Goal: Transaction & Acquisition: Purchase product/service

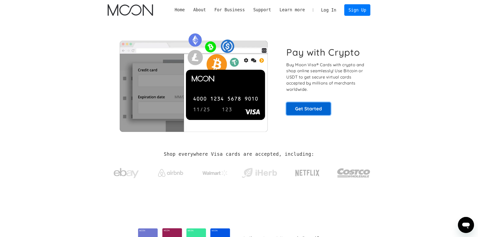
click at [299, 106] on link "Get Started" at bounding box center [308, 108] width 44 height 13
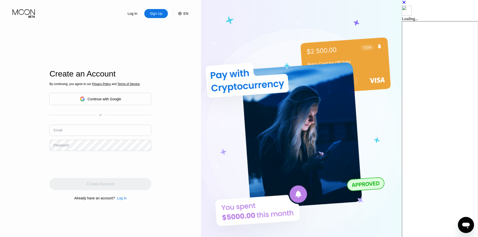
click at [116, 133] on input "text" at bounding box center [100, 130] width 102 height 11
paste input "uyqni.xyivlg@mail.com"
type input "uyqni.xyivlg@mail.com"
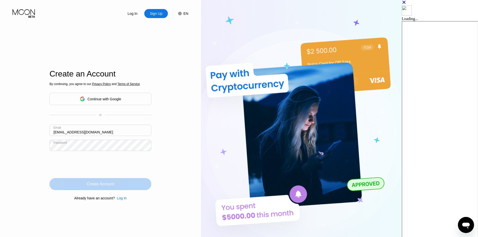
click at [114, 183] on div "Create Account" at bounding box center [100, 184] width 27 height 5
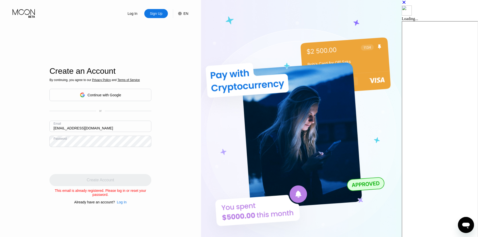
click at [138, 202] on div "By continuing, you agree to our Privacy Policy and Terms of Service Continue wi…" at bounding box center [100, 141] width 102 height 126
click at [127, 204] on div "Log In" at bounding box center [122, 202] width 10 height 4
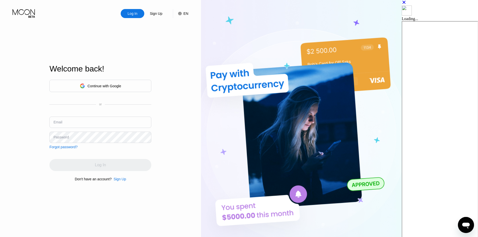
click at [117, 122] on input "text" at bounding box center [100, 122] width 102 height 11
paste input "uyqni.xyivlg@mail.com"
type input "uyqni.xyivlg@mail.com"
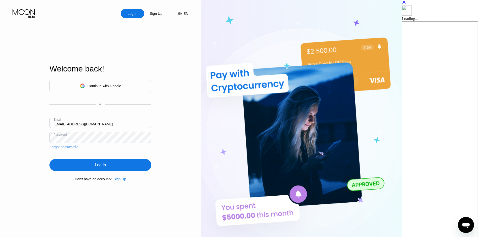
click at [106, 167] on div "Log In" at bounding box center [100, 164] width 11 height 5
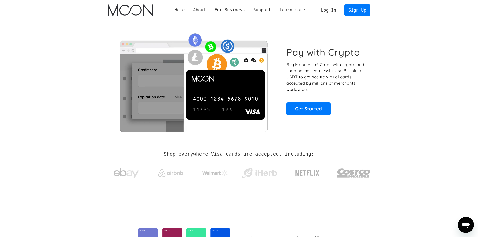
click at [332, 11] on link "Log In" at bounding box center [329, 10] width 24 height 11
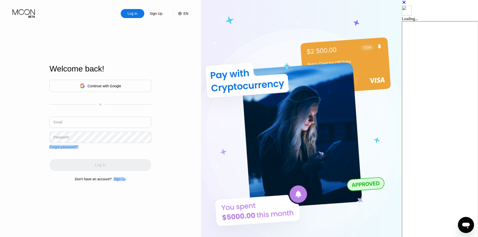
drag, startPoint x: 142, startPoint y: 182, endPoint x: 180, endPoint y: 140, distance: 56.8
click at [194, 146] on div "Log In Sign Up EN Language Select an item Save Welcome back! Continue with Goog…" at bounding box center [100, 130] width 201 height 261
click at [129, 127] on input "text" at bounding box center [100, 122] width 102 height 11
paste input "[EMAIL_ADDRESS][DOMAIN_NAME]"
type input "[EMAIL_ADDRESS][DOMAIN_NAME]"
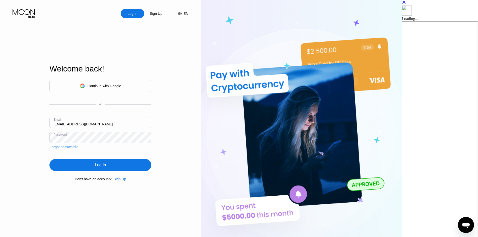
click at [144, 173] on div "Continue with Google or Email uyqni.xyivlg@mail.com Password Forgot password? L…" at bounding box center [100, 130] width 102 height 102
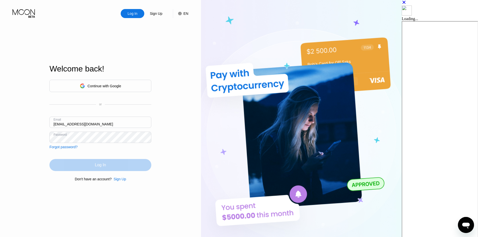
click at [145, 169] on div "Log In" at bounding box center [100, 165] width 102 height 12
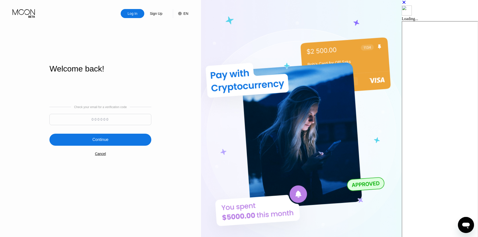
click at [146, 120] on input at bounding box center [100, 119] width 102 height 11
paste input "785918"
type input "785918"
click at [143, 137] on div "Continue" at bounding box center [100, 140] width 102 height 12
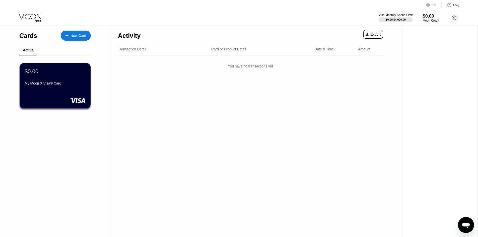
click at [77, 96] on div "$0.00 My Moon X Visa® Card" at bounding box center [55, 85] width 71 height 45
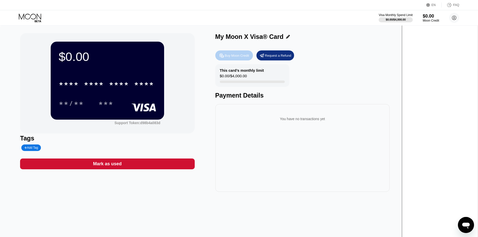
click at [249, 58] on div "Buy Moon Credit" at bounding box center [237, 55] width 24 height 4
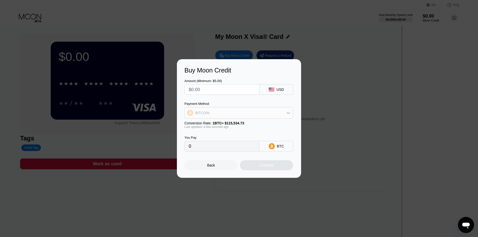
click at [275, 112] on div "BITCOIN" at bounding box center [239, 113] width 108 height 10
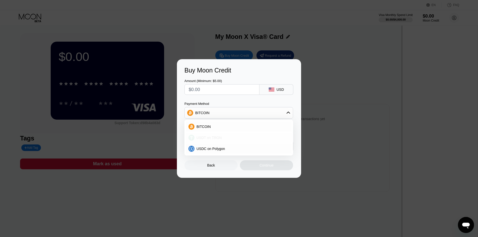
click at [250, 136] on div "USDT on TRON" at bounding box center [241, 138] width 95 height 4
type input "0.00"
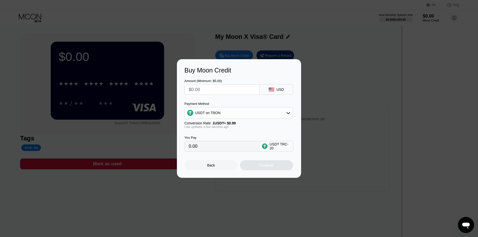
click at [229, 146] on input "0.00" at bounding box center [222, 146] width 66 height 10
click at [219, 147] on input "0.00" at bounding box center [222, 146] width 66 height 10
click at [272, 89] on rect at bounding box center [272, 90] width 6 height 4
click at [245, 111] on div "USDT on TRON" at bounding box center [239, 113] width 108 height 10
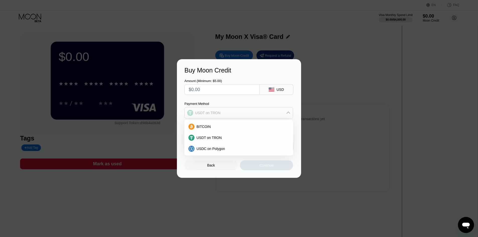
click at [245, 111] on div "USDT on TRON" at bounding box center [239, 113] width 108 height 10
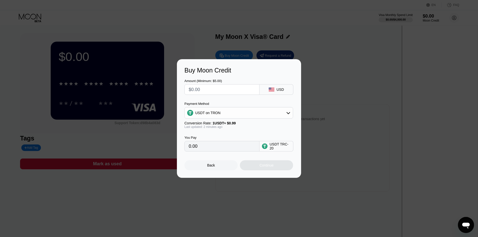
click at [229, 89] on input "text" at bounding box center [222, 89] width 66 height 10
type input "$2"
type input "2.02"
type input "$26"
type input "26.26"
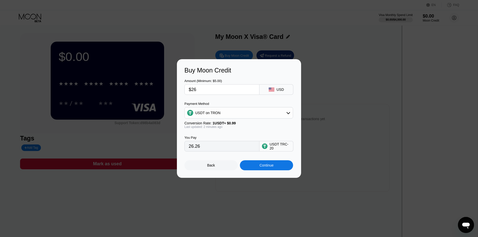
type input "$26"
click at [282, 113] on div "USDT on TRON" at bounding box center [239, 113] width 108 height 10
click at [238, 146] on div "USDC on Polygon" at bounding box center [239, 149] width 106 height 10
type input "26.00000000"
click at [227, 147] on input "26.00000000" at bounding box center [222, 146] width 66 height 10
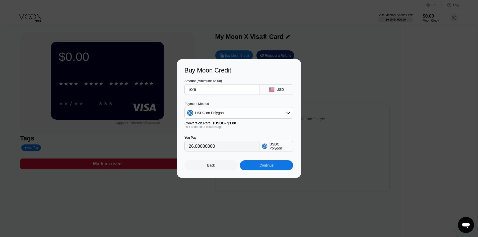
drag, startPoint x: 211, startPoint y: 149, endPoint x: 162, endPoint y: 148, distance: 49.1
click at [161, 148] on div "Buy Moon Credit Amount (Minimum: $5.00) $26 USD Payment Method USDC on Polygon …" at bounding box center [239, 118] width 478 height 119
drag, startPoint x: 206, startPoint y: 90, endPoint x: 154, endPoint y: 90, distance: 52.4
click at [157, 90] on div "Buy Moon Credit Amount (Minimum: $5.00) $26 USD Payment Method USDC on Polygon …" at bounding box center [239, 118] width 478 height 119
type input "$2"
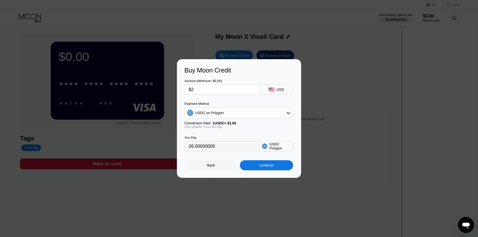
type input "2.00000000"
type input "$27"
type input "27.00000000"
type input "$27"
click at [248, 133] on div "You Pay 27.00000000 USDC Polygon" at bounding box center [238, 140] width 109 height 23
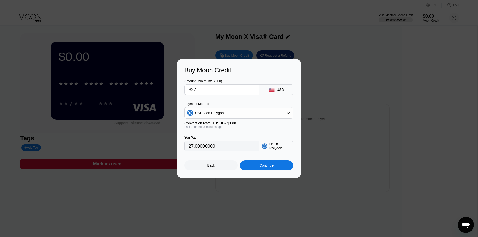
click at [213, 164] on div "Back" at bounding box center [210, 165] width 53 height 10
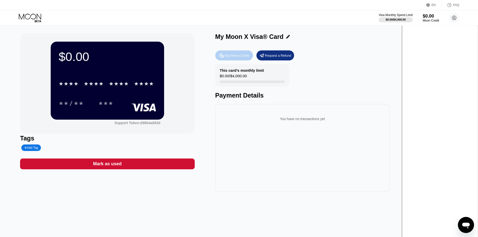
click at [249, 57] on div "Buy Moon Credit" at bounding box center [237, 55] width 24 height 4
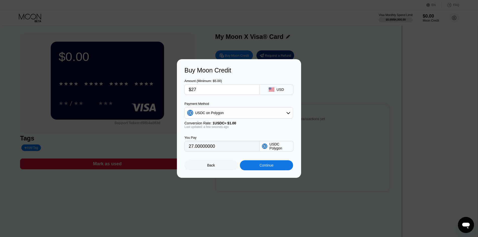
click at [214, 90] on input "$27" at bounding box center [222, 89] width 66 height 10
type input "$2"
type input "2.00000000"
type input "$27"
type input "27.00000000"
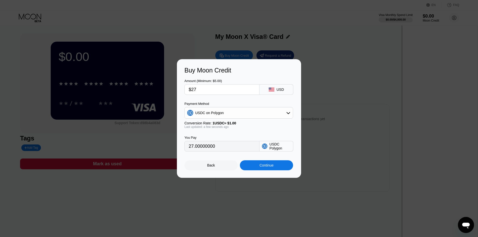
type input "$2"
type input "2.00000000"
type input "$26"
type input "26.00000000"
type input "$2"
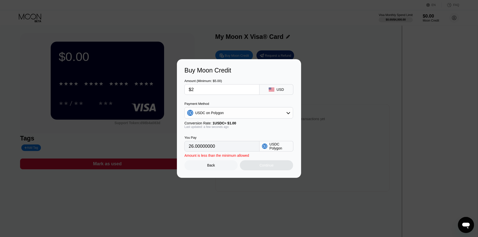
type input "2.00000000"
type input "$27"
type input "27.00000000"
type input "$2"
type input "2.00000000"
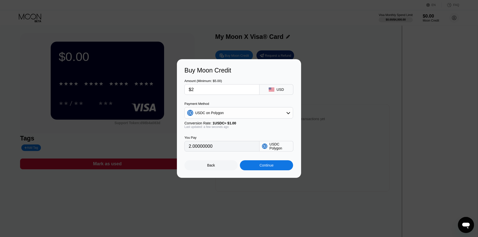
type input "$26"
type input "26.00000000"
type input "$2"
type input "2.00000000"
type input "$27"
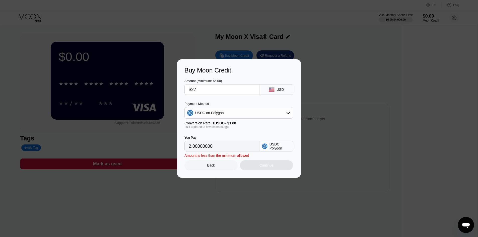
type input "27.00000000"
click at [264, 165] on div "Continue" at bounding box center [266, 165] width 14 height 4
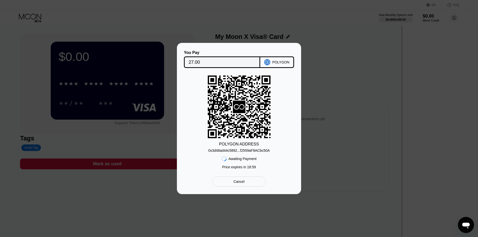
click at [248, 102] on icon at bounding box center [239, 106] width 63 height 61
click at [248, 151] on div "0x3d48ad44c5892...f2559aF8ACbc50A" at bounding box center [238, 150] width 61 height 4
click at [462, 224] on icon "Open messaging window" at bounding box center [465, 224] width 9 height 9
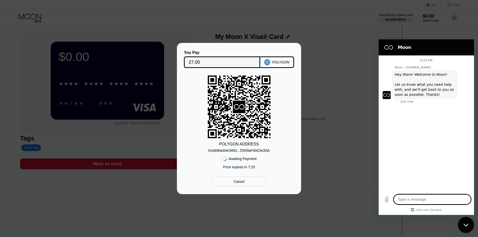
type textarea "x"
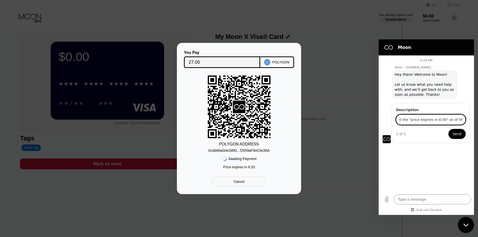
scroll to position [0, 219]
type input "Hello, im currently in process of transferring funds from binance, and it says …"
click at [456, 134] on span "Send" at bounding box center [456, 134] width 9 height 6
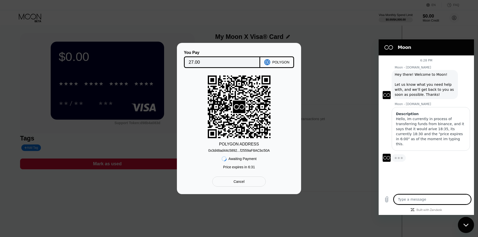
click at [428, 196] on textarea at bounding box center [431, 199] width 77 height 10
type textarea "x"
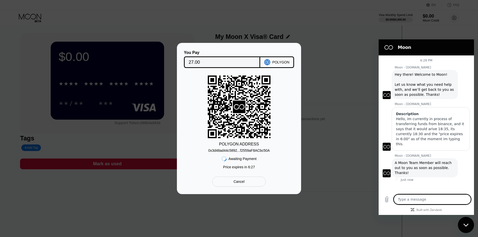
type textarea "w"
type textarea "x"
type textarea "wh"
type textarea "x"
type textarea "wha"
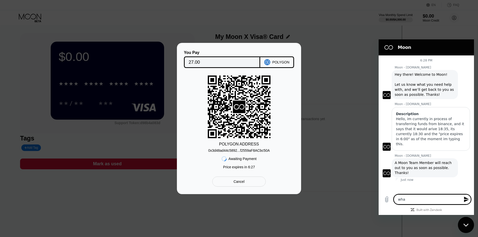
type textarea "x"
type textarea "what"
type textarea "x"
type textarea "what"
type textarea "x"
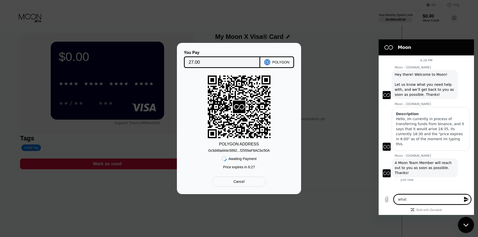
type textarea "what w"
type textarea "x"
type textarea "what wo"
type textarea "x"
type textarea "what wou"
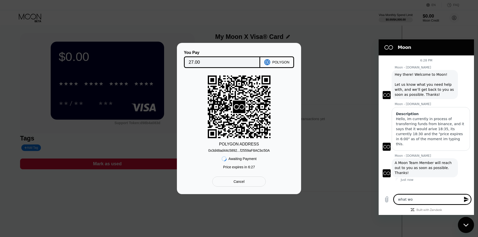
type textarea "x"
type textarea "what woul"
type textarea "x"
type textarea "what would"
type textarea "x"
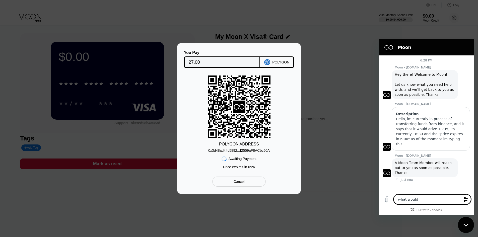
type textarea "what would"
type textarea "x"
type textarea "what would h"
type textarea "x"
type textarea "what would ha"
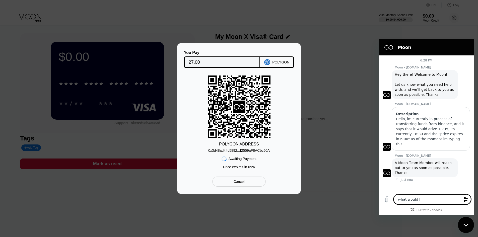
type textarea "x"
type textarea "what would hap"
type textarea "x"
type textarea "what would happ"
type textarea "x"
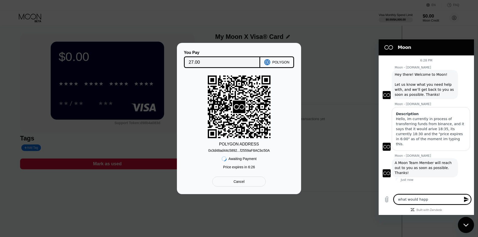
type textarea "what would happe"
type textarea "x"
type textarea "what would happen"
type textarea "x"
type textarea "what would happen"
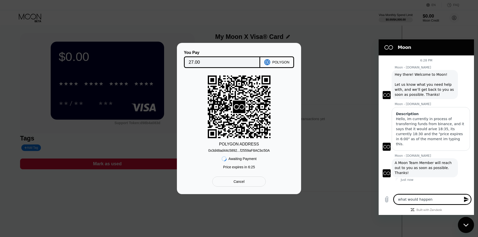
type textarea "x"
type textarea "what would happen i"
type textarea "x"
type textarea "what would happen if"
type textarea "x"
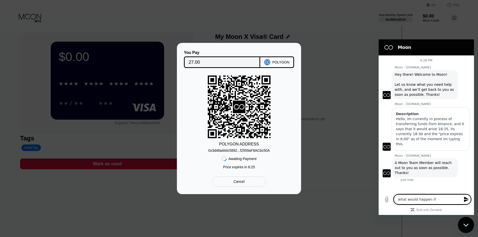
type textarea "what would happen if"
type textarea "x"
type textarea "what would happen if t"
type textarea "x"
type textarea "what would happen if th"
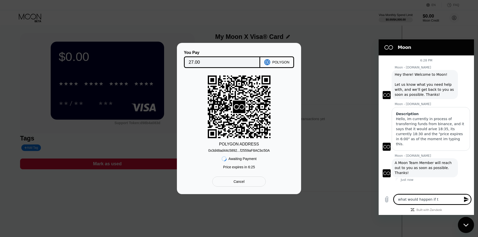
type textarea "x"
type textarea "what would happen if the"
type textarea "x"
type textarea "what would happen if the"
type textarea "x"
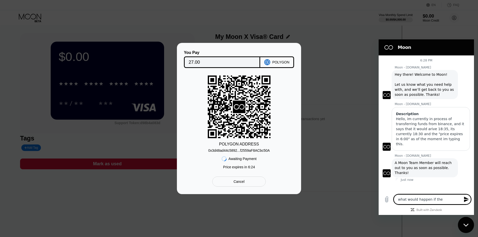
type textarea "what would happen if the ""
type textarea "x"
type textarea "what would happen if the "r"
type textarea "x"
type textarea "what would happen if the ""
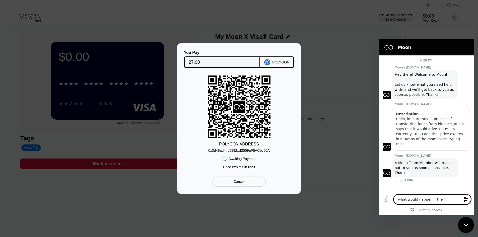
type textarea "x"
type textarea "what would happen if the "p"
type textarea "x"
type textarea "what would happen if the "pr"
type textarea "x"
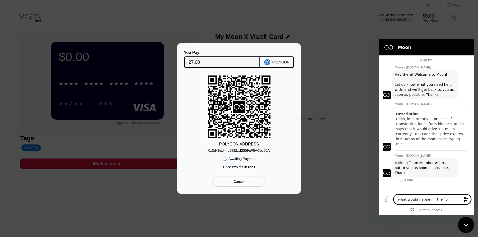
type textarea "what would happen if the "pri"
type textarea "x"
type textarea "what would happen if the "pric"
type textarea "x"
type textarea "what would happen if the "price"
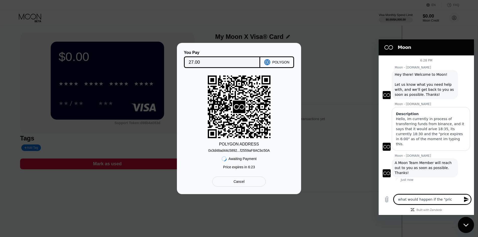
type textarea "x"
type textarea "what would happen if the "price"
type textarea "x"
type textarea "what would happen if the "price e"
type textarea "x"
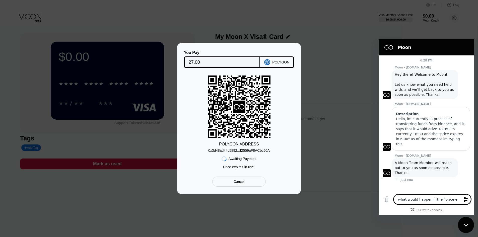
type textarea "what would happen if the "price"
type textarea "x"
type textarea "what would happen if the "price"
type textarea "x"
type textarea "what would happen if the "price""
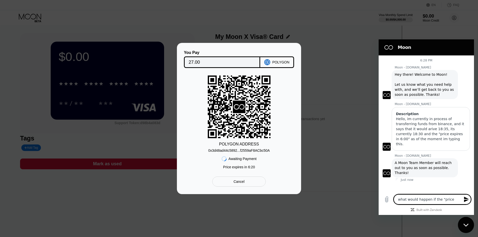
type textarea "x"
type textarea "what would happen if the "price""
type textarea "x"
type textarea "what would happen if the "price" p"
type textarea "x"
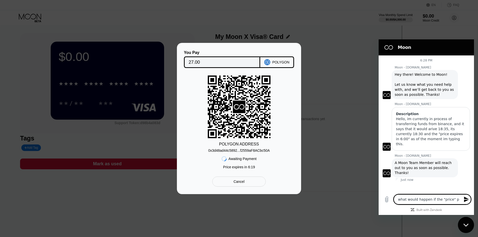
type textarea "what would happen if the "price""
type textarea "x"
type textarea "what would happen if the "price" e"
type textarea "x"
type textarea "what would happen if the "price" ex"
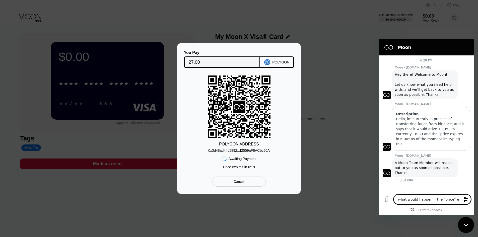
type textarea "x"
type textarea "what would happen if the "price" exp"
type textarea "x"
type textarea "what would happen if the "price" expi"
type textarea "x"
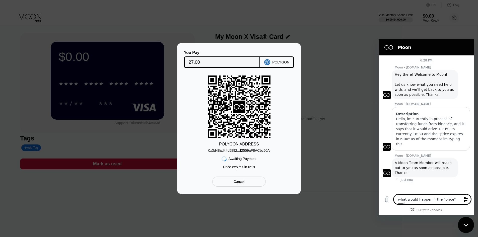
type textarea "what would happen if the "price" expir"
type textarea "x"
type textarea "what would happen if the "price" expire"
type textarea "x"
type textarea "what would happen if the "price" expired"
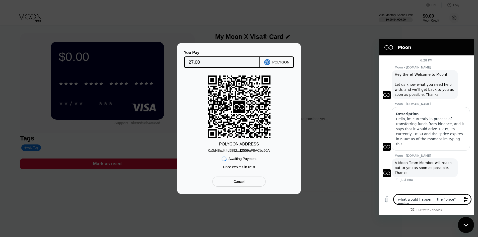
type textarea "x"
type textarea "what would happen if the "price" expired?"
type textarea "x"
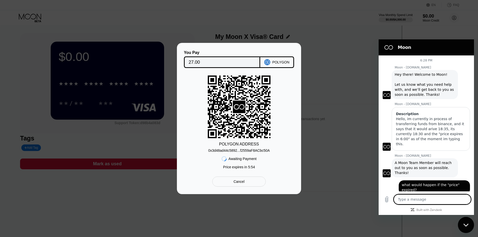
click at [416, 201] on textarea at bounding box center [431, 199] width 77 height 10
type textarea "t"
type textarea "x"
type textarea "th"
type textarea "x"
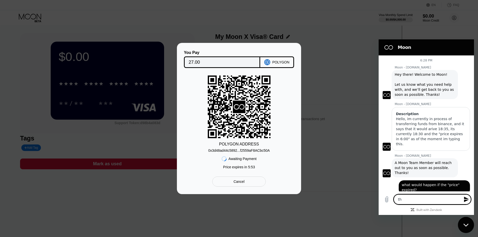
type textarea "thi"
type textarea "x"
type textarea "this"
type textarea "x"
type textarea "this"
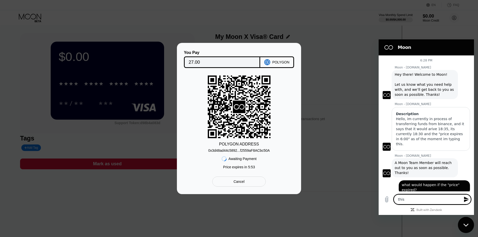
type textarea "x"
type textarea "this i"
type textarea "x"
type textarea "this is"
type textarea "x"
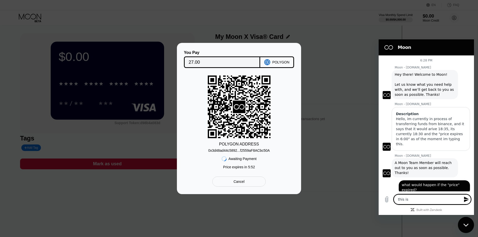
type textarea "this is"
type textarea "x"
type textarea "this is t"
type textarea "x"
type textarea "this is th"
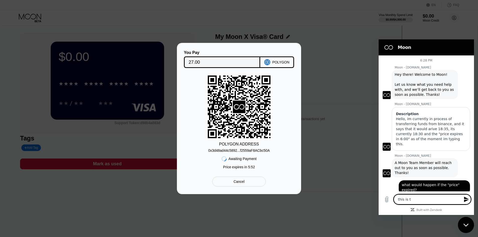
type textarea "x"
type textarea "this is the"
type textarea "x"
type textarea "this is the"
type textarea "x"
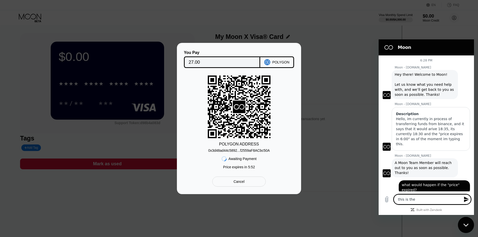
type textarea "this is the t"
type textarea "x"
type textarea "this is the txc"
type textarea "x"
type textarea "this is the txcx"
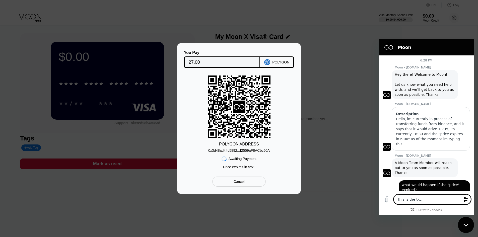
type textarea "x"
type textarea "this is the txc"
type textarea "x"
type textarea "this is the tx"
type textarea "x"
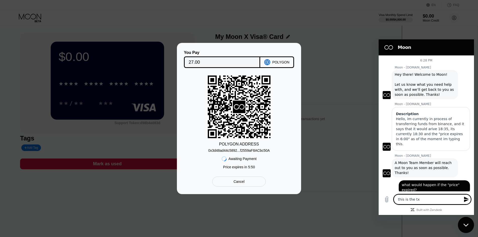
type textarea "this is the tx:"
type textarea "x"
type textarea "this is the tx"
type textarea "x"
type textarea "this is the tx"
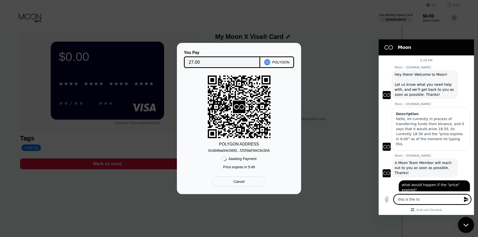
type textarea "x"
type textarea "this is the tx f"
type textarea "x"
type textarea "this is the tx fr"
type textarea "x"
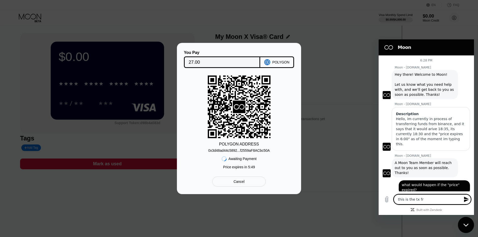
type textarea "this is the tx fro"
type textarea "x"
type textarea "this is the tx from"
type textarea "x"
type textarea "this is the tx from"
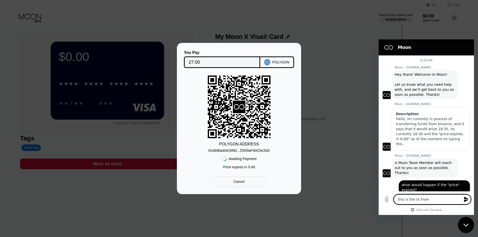
type textarea "x"
type textarea "this is the tx from b"
type textarea "x"
type textarea "this is the tx from bi"
type textarea "x"
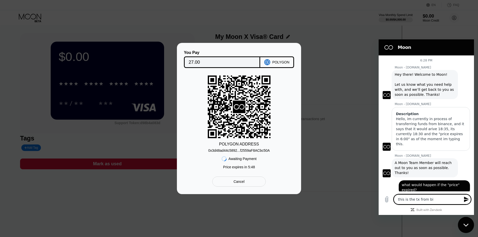
type textarea "this is the tx from bin"
type textarea "x"
type textarea "this is the tx from bina"
type textarea "x"
type textarea "this is the tx from binan"
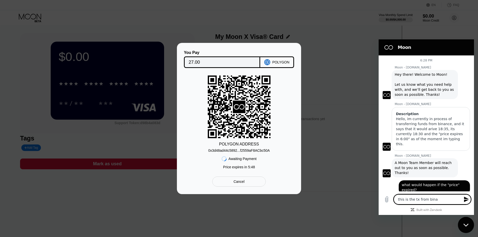
type textarea "x"
type textarea "this is the tx from binanc"
type textarea "x"
type textarea "this is the tx from binance"
paste textarea "0x95136c0903112bfe76dd3d8f6e3d0ec802b485de03804d5c0c991161c17778d5"
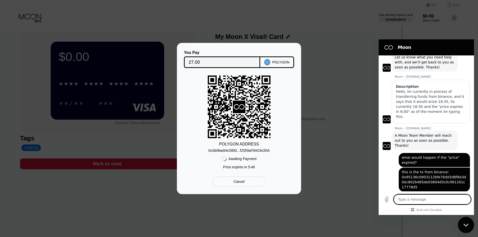
scroll to position [28, 0]
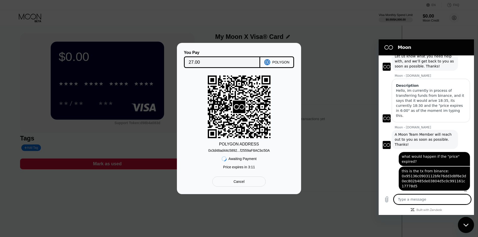
click at [412, 197] on textarea at bounding box center [431, 199] width 77 height 10
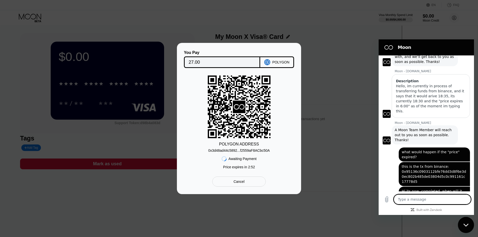
scroll to position [43, 0]
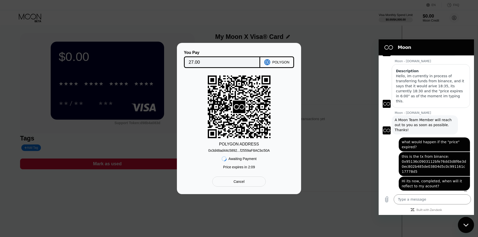
click at [215, 62] on input "27.00" at bounding box center [222, 62] width 67 height 10
click at [231, 149] on div "0x3d48ad44c5892...f2559aF8ACbc50A" at bounding box center [238, 150] width 61 height 4
click at [240, 160] on div "Awaiting Payment" at bounding box center [242, 159] width 28 height 4
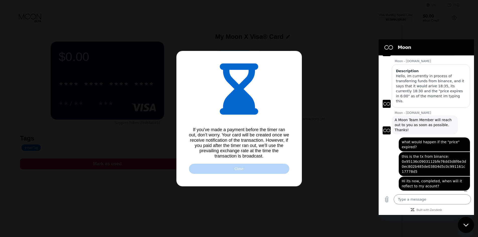
click at [246, 166] on div "Close" at bounding box center [239, 169] width 100 height 10
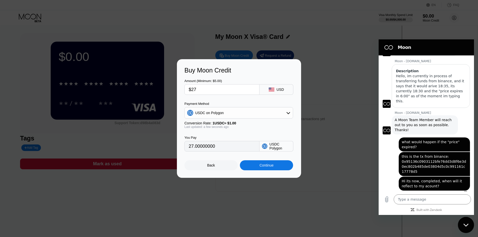
click at [216, 91] on input "$27" at bounding box center [222, 89] width 66 height 10
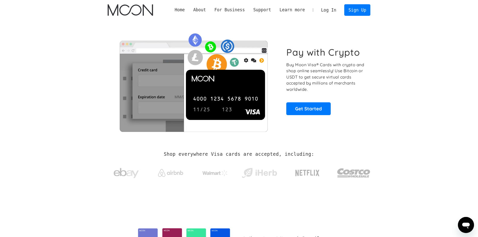
click at [323, 12] on link "Log In" at bounding box center [329, 10] width 24 height 11
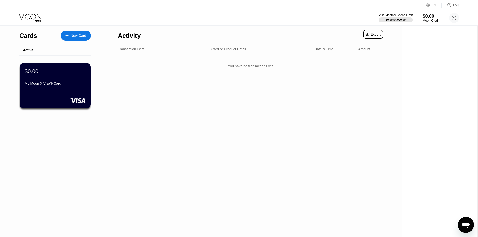
click at [429, 21] on div "Moon Credit" at bounding box center [430, 21] width 17 height 4
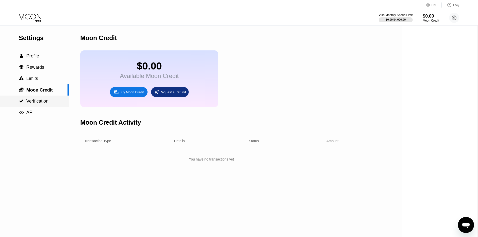
click at [46, 100] on span "Verification" at bounding box center [37, 101] width 22 height 5
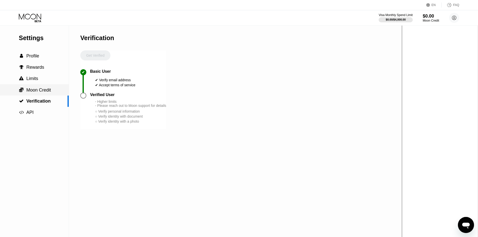
click at [47, 86] on div " Moon Credit" at bounding box center [34, 89] width 69 height 11
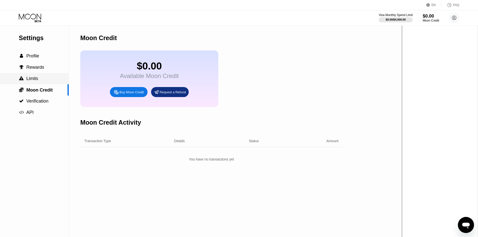
click at [48, 81] on div " Limits" at bounding box center [34, 78] width 69 height 5
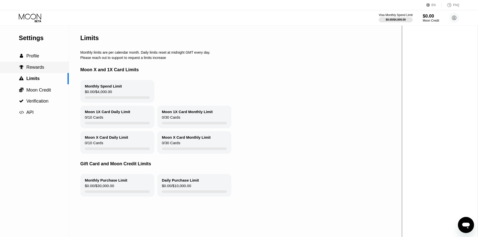
click at [49, 64] on div " Rewards" at bounding box center [34, 67] width 69 height 11
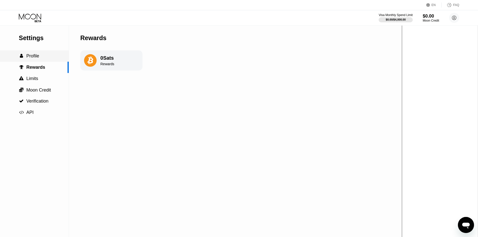
click at [48, 57] on div " Profile" at bounding box center [34, 55] width 69 height 5
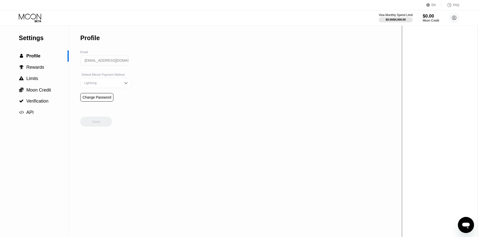
click at [424, 23] on div "Visa Monthly Spend Limit $0.00 / $4,000.00 $0.00 Moon Credit [EMAIL_ADDRESS][DO…" at bounding box center [239, 17] width 478 height 15
click at [424, 21] on div "Moon Credit" at bounding box center [430, 21] width 17 height 4
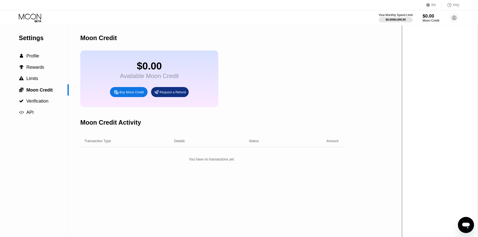
click at [428, 18] on div "$0.00" at bounding box center [430, 15] width 17 height 5
click at [455, 19] on circle at bounding box center [454, 18] width 10 height 10
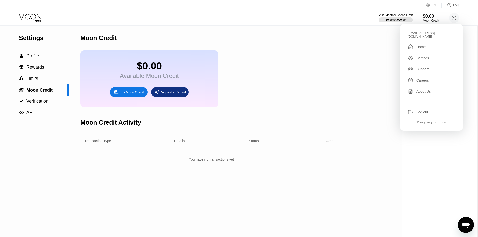
click at [425, 69] on div "Support" at bounding box center [431, 69] width 48 height 6
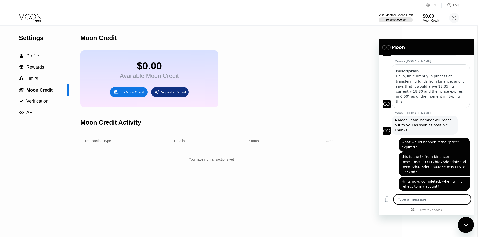
scroll to position [43, 0]
click at [413, 117] on span "A Moon Team Member will reach out to you as soon as possible. Thanks!" at bounding box center [424, 124] width 60 height 15
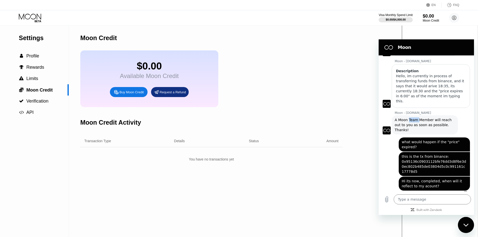
click at [413, 117] on span "A Moon Team Member will reach out to you as soon as possible. Thanks!" at bounding box center [424, 124] width 60 height 15
click at [413, 159] on span "this is the tx from binance: 0x95136c0903112bfe76dd3d8f6e3d0ec802b485de03804d5c…" at bounding box center [433, 164] width 65 height 20
copy span "0x95136c0903112bfe76dd3d8f6e3d0ec802b485de03804d5c0c991161c17778d5"
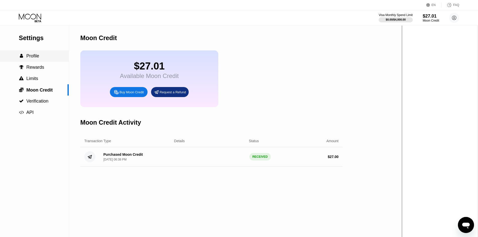
click at [47, 59] on div " Profile" at bounding box center [34, 55] width 69 height 5
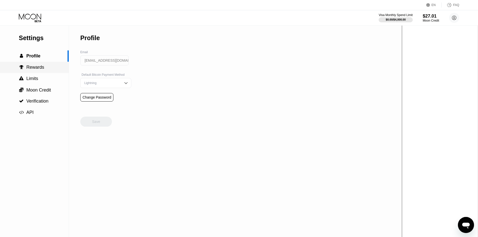
click at [54, 72] on div " Rewards" at bounding box center [34, 67] width 69 height 11
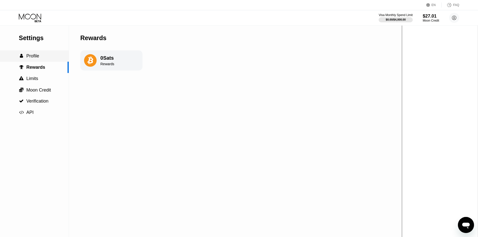
click at [48, 60] on div " Profile" at bounding box center [34, 55] width 69 height 11
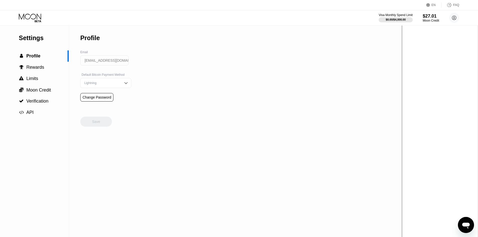
click at [32, 19] on icon at bounding box center [30, 17] width 22 height 6
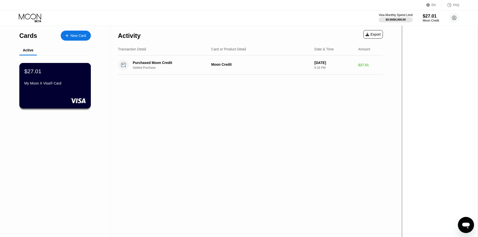
click at [75, 85] on div "My Moon X Visa® Card" at bounding box center [54, 83] width 61 height 4
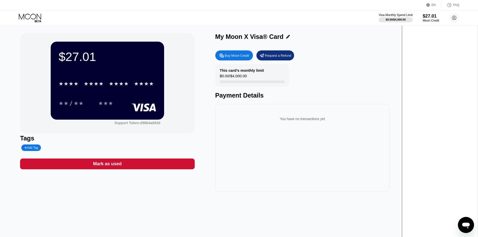
click at [156, 105] on rect at bounding box center [143, 107] width 25 height 8
click at [113, 107] on div "***" at bounding box center [105, 104] width 15 height 8
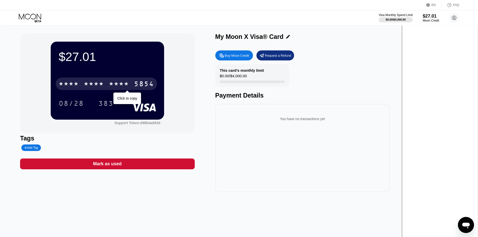
click at [105, 81] on div "* * * * * * * * * * * * 5854" at bounding box center [106, 83] width 101 height 13
click at [129, 85] on div "2535" at bounding box center [119, 84] width 20 height 8
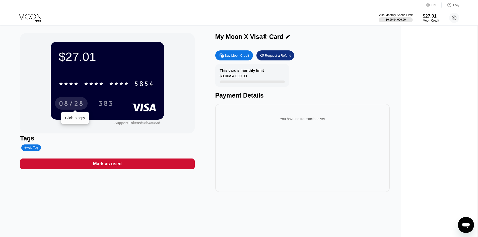
click at [84, 103] on div "08/28" at bounding box center [71, 104] width 25 height 8
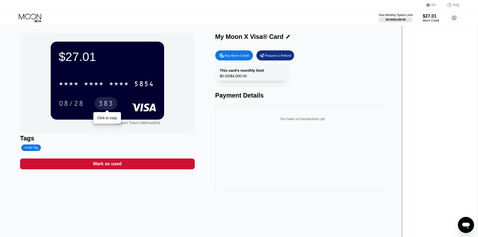
click at [113, 102] on div "383" at bounding box center [105, 104] width 15 height 8
click at [452, 19] on circle at bounding box center [454, 18] width 10 height 10
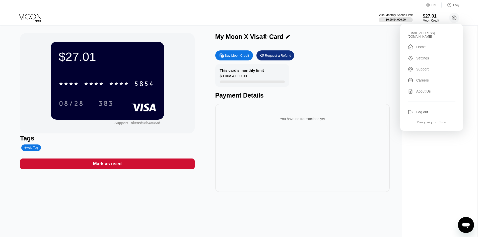
click at [116, 61] on div "$27.01" at bounding box center [107, 57] width 97 height 14
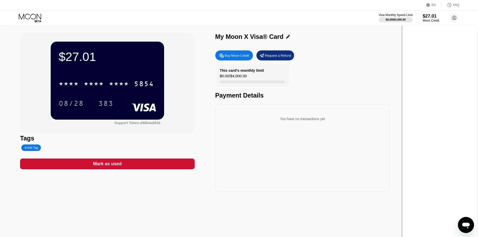
click at [95, 57] on div "$27.01" at bounding box center [107, 57] width 97 height 14
click at [466, 229] on icon "Open messaging window" at bounding box center [465, 224] width 9 height 9
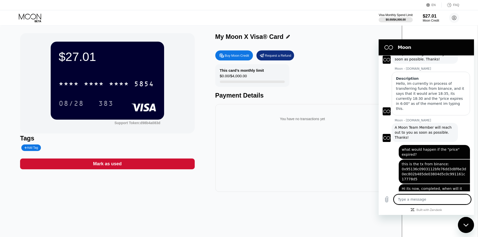
click at [434, 198] on textarea at bounding box center [431, 199] width 77 height 10
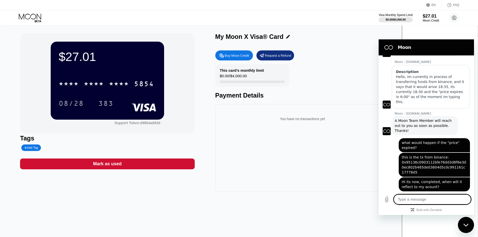
scroll to position [43, 0]
type textarea "i"
type textarea "x"
type textarea "it"
type textarea "x"
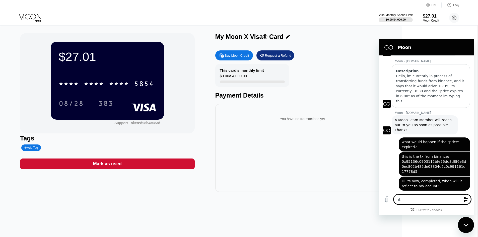
type textarea "it"
type textarea "x"
type textarea "it n"
type textarea "x"
type textarea "it no"
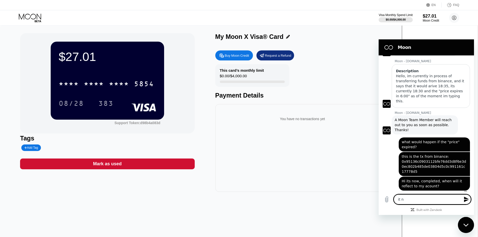
type textarea "x"
type textarea "it now"
type textarea "x"
type textarea "it now"
type textarea "x"
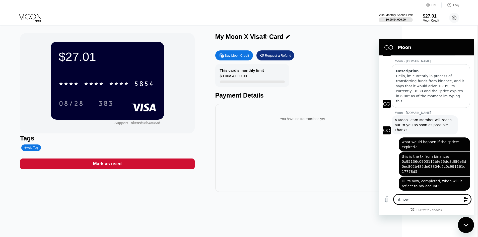
type textarea "it now r"
type textarea "x"
type textarea "it now re"
type textarea "x"
type textarea "it now ref"
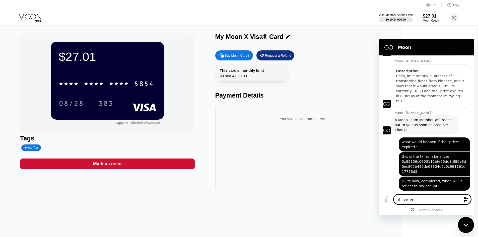
type textarea "x"
type textarea "it now refl"
type textarea "x"
type textarea "it now refle"
type textarea "x"
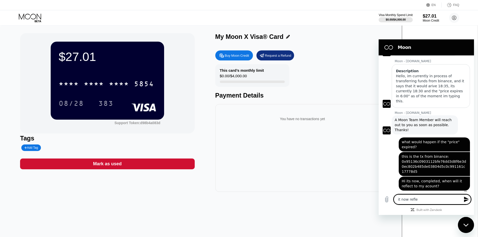
type textarea "it now reflec"
type textarea "x"
type textarea "it now reflect"
type textarea "x"
type textarea "it now reflects"
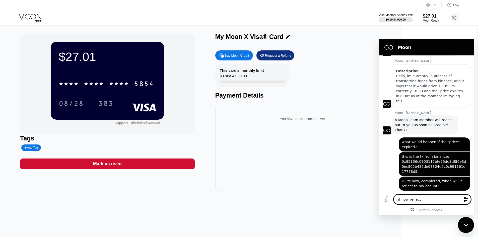
type textarea "x"
type textarea "it now reflects,"
type textarea "x"
type textarea "it now reflects,"
type textarea "x"
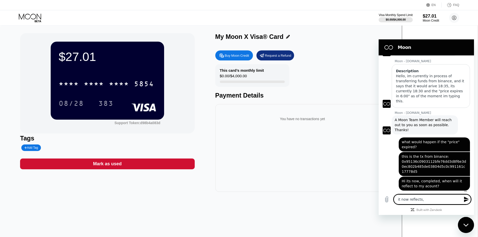
type textarea "it now reflects, h"
type textarea "x"
type textarea "it now reflects,"
type textarea "x"
type textarea "it now reflects,"
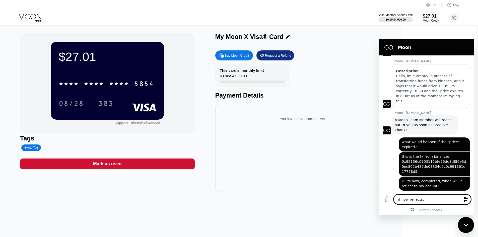
type textarea "x"
type textarea "it now reflects,"
type textarea "x"
type textarea "it now reflects, w"
type textarea "x"
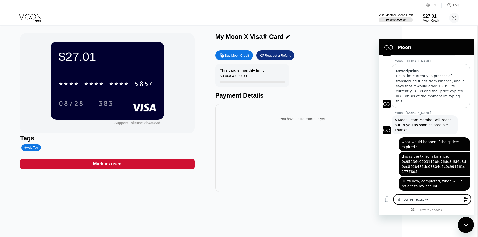
type textarea "it now reflects, wh"
type textarea "x"
type textarea "it now reflects, wha"
type textarea "x"
type textarea "it now reflects, what"
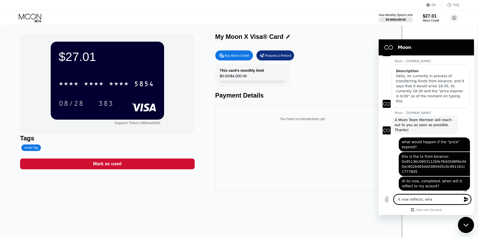
type textarea "x"
type textarea "it now reflects, what"
type textarea "x"
type textarea "it now reflects, what d"
type textarea "x"
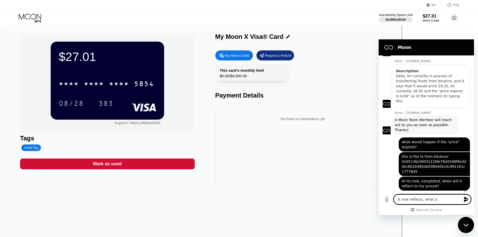
type textarea "it now reflects, what do"
type textarea "x"
type textarea "it now reflects, what do"
type textarea "x"
type textarea "it now reflects, what do i"
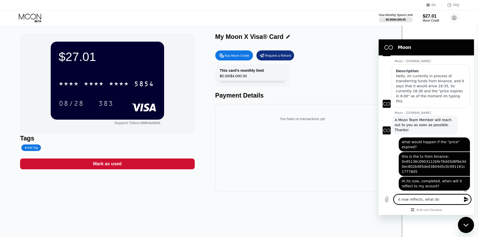
type textarea "x"
type textarea "it now reflects, what do i"
type textarea "x"
type textarea "it now reflects, what do i p"
type textarea "x"
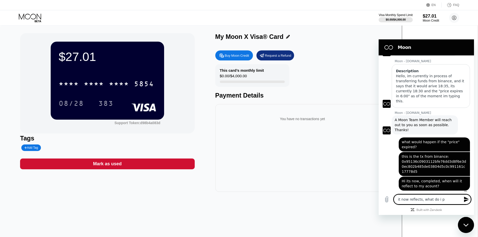
type textarea "it now reflects, what do i pu"
type textarea "x"
type textarea "it now reflects, what do i put"
type textarea "x"
type textarea "it now reflects, what do i put?"
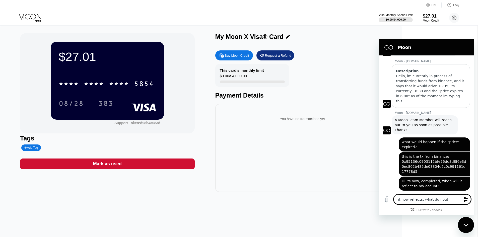
type textarea "x"
type textarea "it now reflects, what do i put"
type textarea "x"
type textarea "it now reflects, what do i put"
type textarea "x"
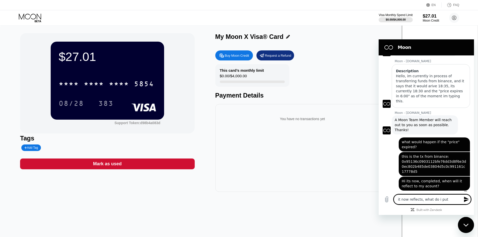
type textarea "it now reflects, what do i put a"
type textarea "x"
type textarea "it now reflects, what do i put at"
type textarea "x"
type textarea "it now reflects, what do i put at"
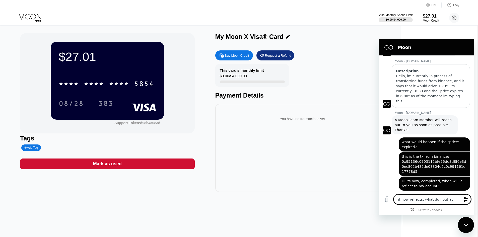
type textarea "x"
type textarea "it now reflects, what do i put at t"
type textarea "x"
type textarea "it now reflects, what do i put at th"
type textarea "x"
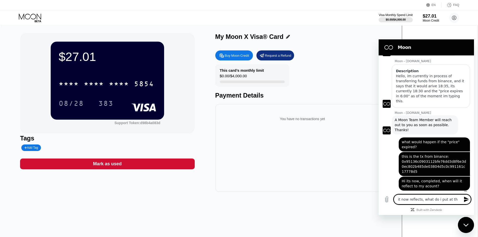
type textarea "it now reflects, what do i put at the"
type textarea "x"
type textarea "it now reflects, what do i put at the"
type textarea "x"
type textarea "it now reflects, what do i put at the c"
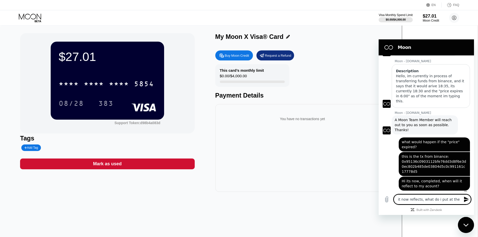
type textarea "x"
type textarea "it now reflects, what do i put at the ca"
type textarea "x"
type textarea "it now reflects, what do i put at the car"
type textarea "x"
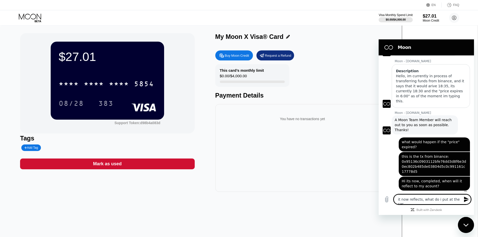
type textarea "it now reflects, what do i put at the card"
type textarea "x"
type textarea "it now reflects, what do i put at the card"
type textarea "x"
type textarea "it now reflects, what do i put at the card n"
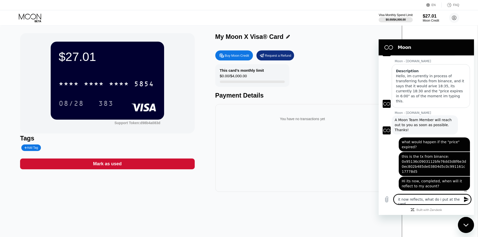
type textarea "x"
type textarea "it now reflects, what do i put at the card na"
type textarea "x"
type textarea "it now reflects, what do i put at the card nam"
type textarea "x"
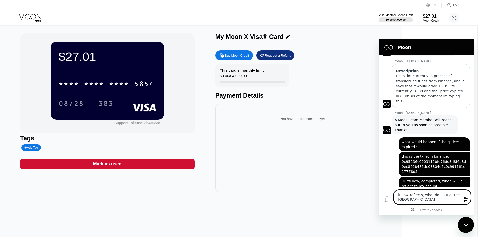
type textarea "it now reflects, what do i put at the card name"
type textarea "x"
type textarea "it now reflects, what do i put at the card name?"
type textarea "x"
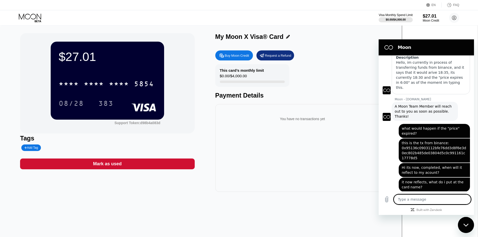
scroll to position [57, 0]
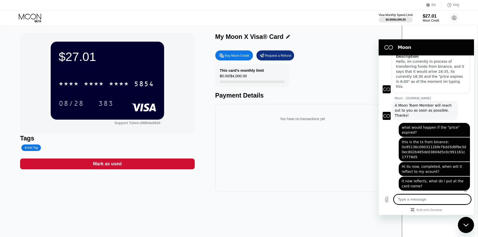
click at [36, 41] on div "$27.01 * * * * * * * * * * * * 5854 08/28 383 Support Token: d98b4a083d" at bounding box center [107, 83] width 174 height 100
click at [34, 19] on icon at bounding box center [30, 18] width 23 height 9
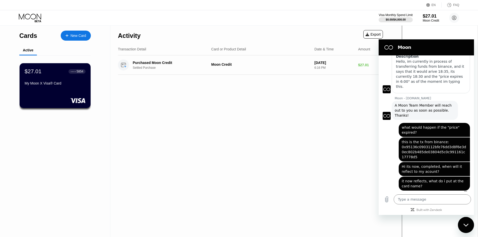
click at [466, 221] on div "Close messaging window" at bounding box center [465, 224] width 15 height 15
type textarea "x"
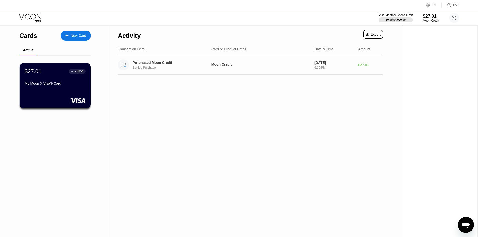
click at [354, 68] on div "6:16 PM" at bounding box center [334, 68] width 40 height 4
click at [58, 74] on div "$27.01 ● ● ● ● 5854" at bounding box center [54, 71] width 61 height 7
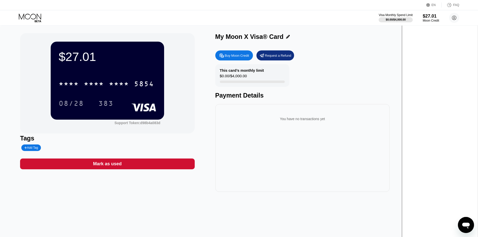
click at [38, 148] on div "Add Tag" at bounding box center [31, 148] width 14 height 4
click at [73, 148] on icon at bounding box center [71, 147] width 3 height 3
click at [117, 142] on div "Tags" at bounding box center [107, 138] width 174 height 7
click at [451, 19] on circle at bounding box center [454, 18] width 10 height 10
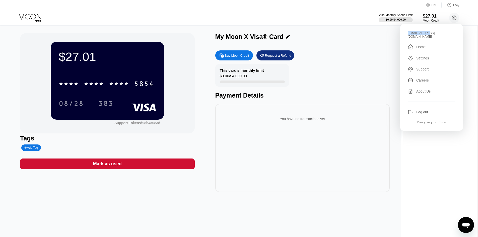
drag, startPoint x: 407, startPoint y: 33, endPoint x: 423, endPoint y: 34, distance: 15.8
click at [423, 34] on div "uyqni.xyivlg@mail.com  Home Settings Support Careers About Us Log out Privacy …" at bounding box center [431, 77] width 63 height 107
click at [424, 57] on div "Settings" at bounding box center [422, 58] width 13 height 4
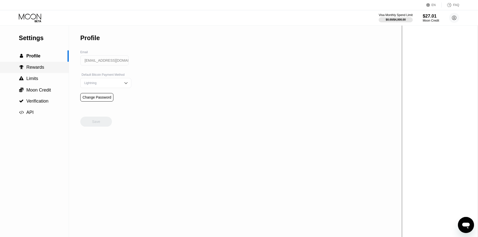
click at [47, 68] on div " Rewards" at bounding box center [34, 67] width 69 height 5
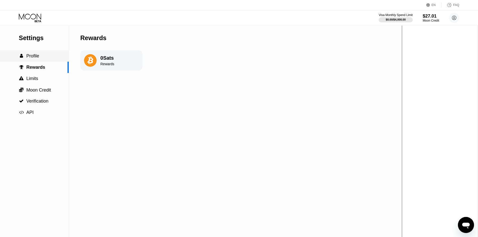
click at [48, 59] on div " Profile" at bounding box center [34, 55] width 69 height 5
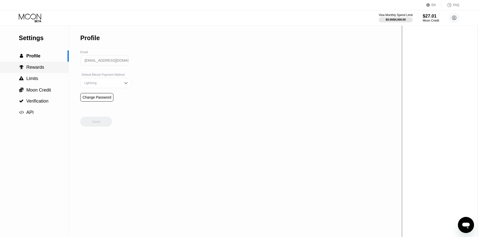
click at [48, 67] on div " Rewards" at bounding box center [34, 67] width 69 height 5
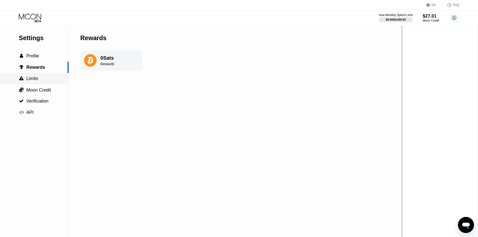
click at [46, 77] on div " Limits" at bounding box center [34, 78] width 69 height 5
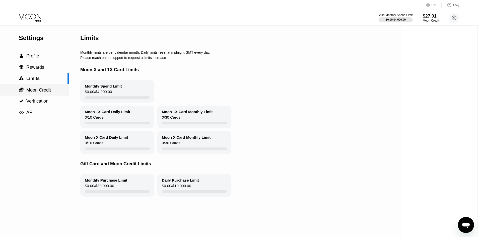
click at [48, 87] on div " Moon Credit" at bounding box center [34, 89] width 69 height 11
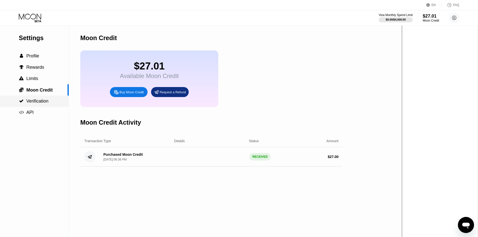
click at [47, 99] on div " Verification" at bounding box center [34, 101] width 69 height 11
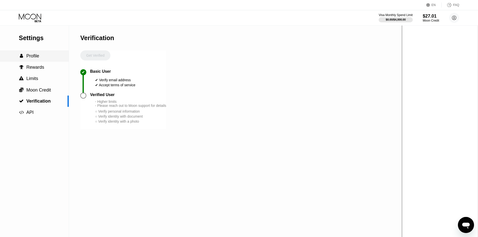
click at [44, 56] on div " Profile" at bounding box center [34, 55] width 69 height 5
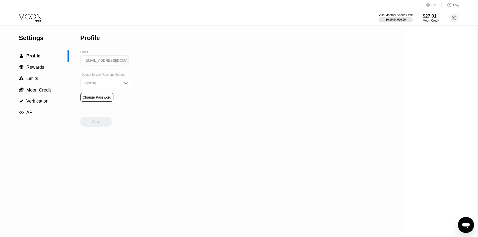
click at [123, 84] on img at bounding box center [125, 82] width 5 height 5
click at [41, 68] on span "Rewards" at bounding box center [35, 67] width 18 height 5
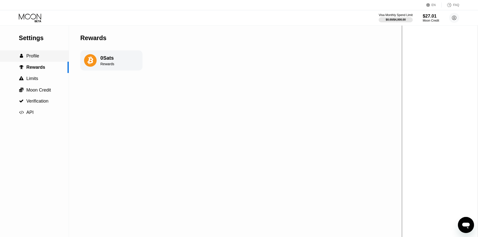
click at [45, 59] on div " Profile" at bounding box center [34, 55] width 69 height 5
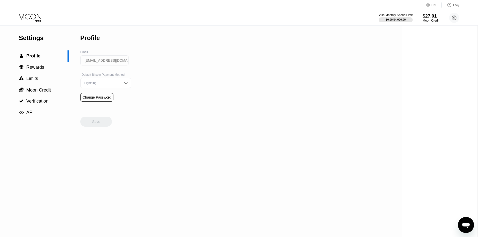
click at [431, 20] on div "Moon Credit" at bounding box center [430, 21] width 17 height 4
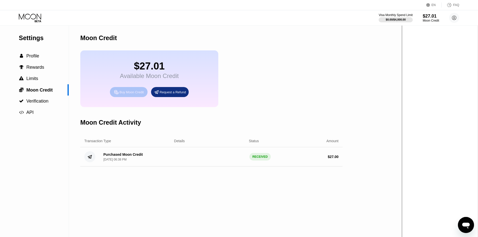
click at [132, 94] on div "Buy Moon Credit" at bounding box center [131, 92] width 24 height 4
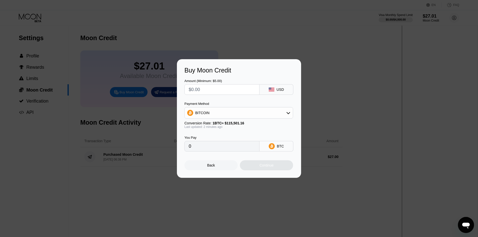
click at [136, 110] on div "Buy Moon Credit Amount (Minimum: $5.00) USD Payment Method BITCOIN Conversion R…" at bounding box center [239, 118] width 478 height 119
click at [210, 164] on div "Back" at bounding box center [210, 165] width 53 height 10
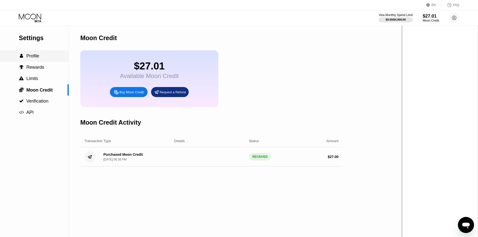
click at [42, 58] on div " Profile" at bounding box center [34, 55] width 69 height 5
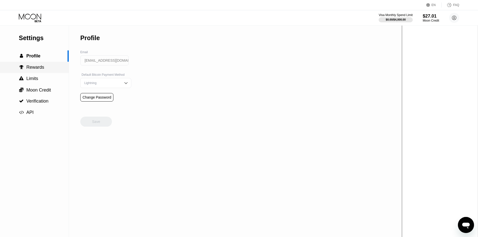
click at [34, 73] on div " Rewards" at bounding box center [34, 67] width 69 height 11
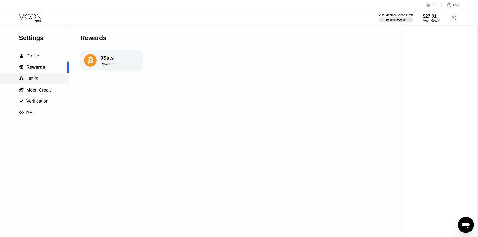
click at [42, 77] on div " Limits" at bounding box center [34, 78] width 69 height 5
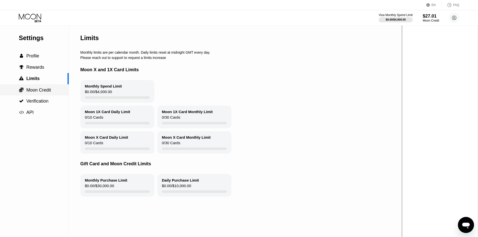
click at [44, 87] on div " Moon Credit" at bounding box center [34, 89] width 69 height 11
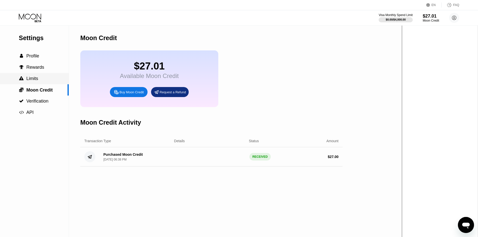
click at [42, 80] on div " Limits" at bounding box center [34, 78] width 69 height 5
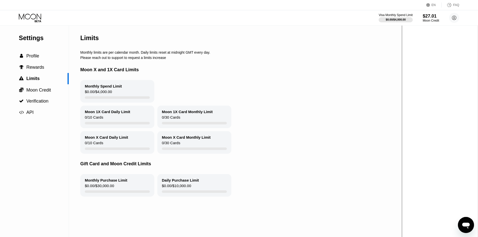
click at [119, 118] on div "Moon 1X Card Daily Limit 0 / 10 Cards" at bounding box center [117, 117] width 74 height 23
click at [44, 93] on span "Moon Credit" at bounding box center [38, 90] width 25 height 5
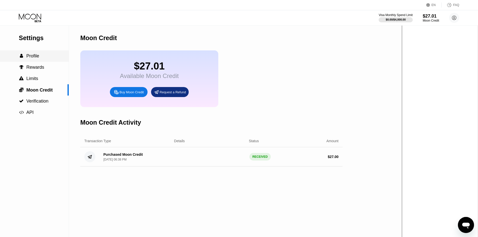
click at [38, 53] on div " Profile" at bounding box center [34, 55] width 69 height 11
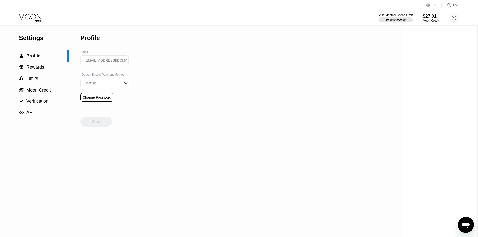
click at [30, 39] on div "Settings" at bounding box center [44, 37] width 50 height 7
click at [29, 13] on div "Visa Monthly Spend Limit $0.00 / $4,000.00 $27.01 Moon Credit uyqni.xyivlg@mail…" at bounding box center [239, 17] width 478 height 15
click at [422, 18] on div "$27.01" at bounding box center [430, 16] width 16 height 5
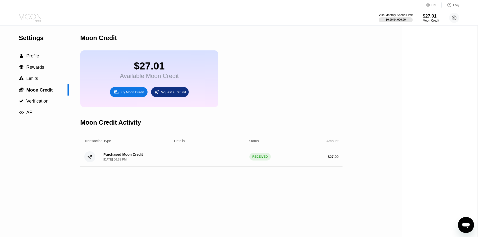
click at [34, 19] on icon at bounding box center [30, 17] width 22 height 6
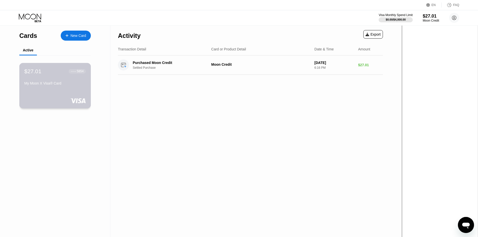
click at [65, 84] on div "My Moon X Visa® Card" at bounding box center [54, 83] width 61 height 4
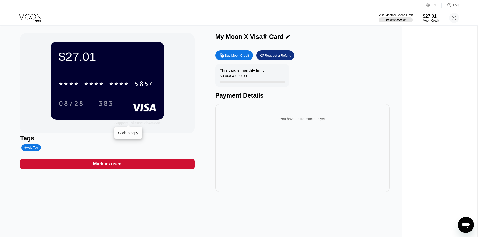
click at [159, 123] on div "Support Token: d98b4a083d" at bounding box center [137, 123] width 46 height 4
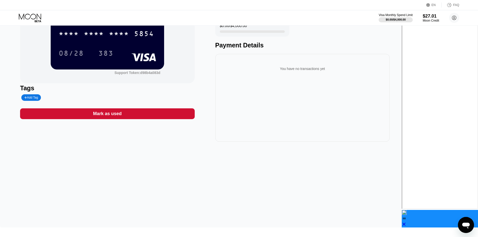
scroll to position [77, 0]
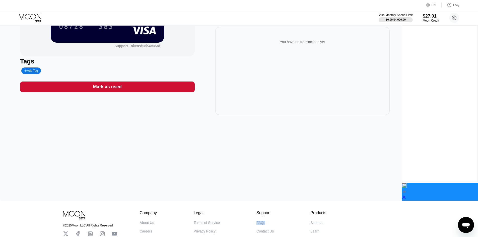
click at [265, 221] on div "FAQs" at bounding box center [260, 223] width 9 height 4
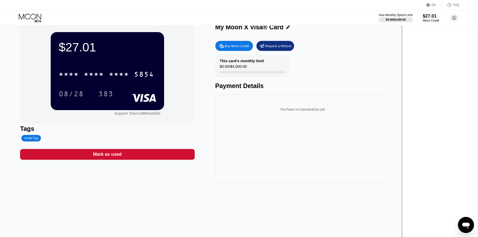
scroll to position [0, 0]
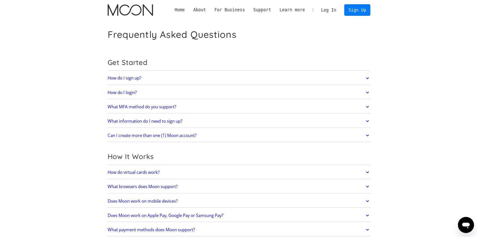
click at [182, 120] on h2 "What information do I need to sign up?" at bounding box center [145, 121] width 75 height 5
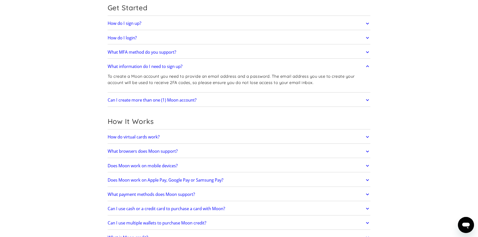
scroll to position [75, 0]
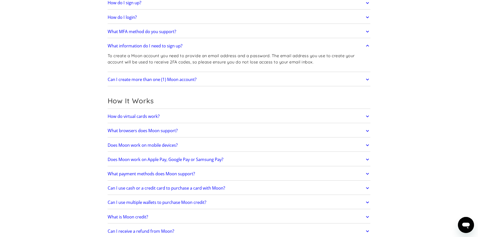
click at [185, 119] on link "How do virtual cards work?" at bounding box center [239, 116] width 263 height 11
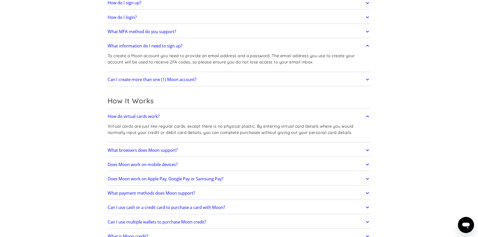
click at [203, 149] on link "What browsers does Moon support?" at bounding box center [239, 150] width 263 height 11
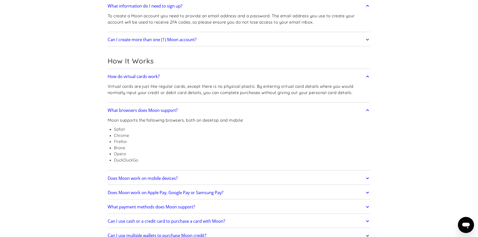
scroll to position [125, 0]
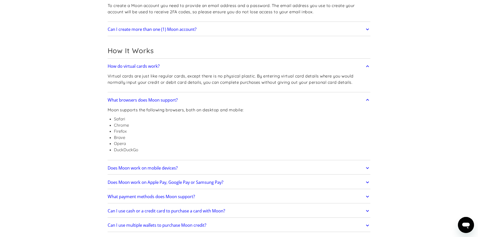
click at [202, 167] on link "Does Moon work on mobile devices?" at bounding box center [239, 168] width 263 height 11
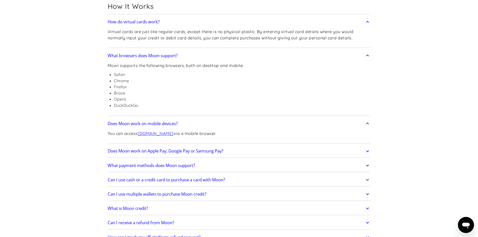
scroll to position [176, 0]
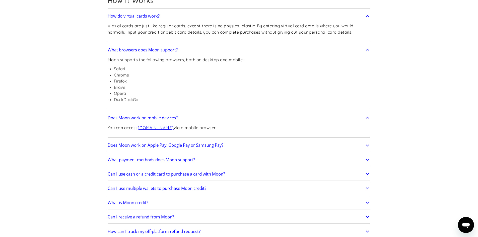
click at [207, 147] on h2 "Does Moon work on Apple Pay, Google Pay or Samsung Pay?" at bounding box center [166, 145] width 116 height 5
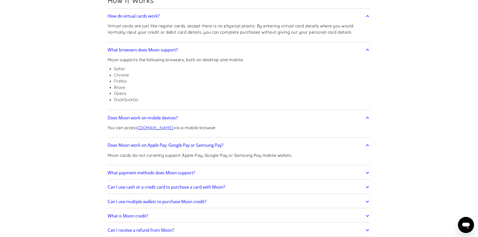
click at [227, 169] on link "What payment methods does Moon support?" at bounding box center [239, 172] width 263 height 11
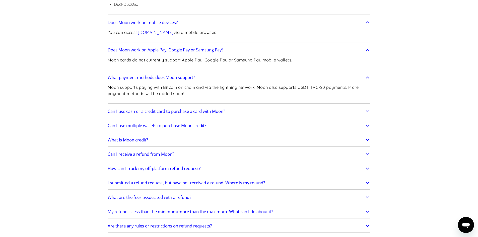
scroll to position [276, 0]
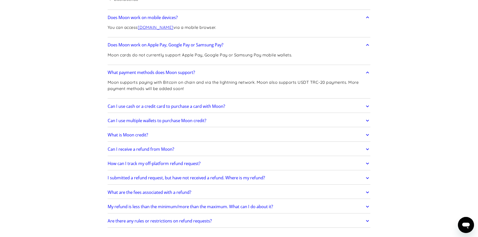
click at [203, 150] on link "Can I receive a refund from Moon?" at bounding box center [239, 149] width 263 height 11
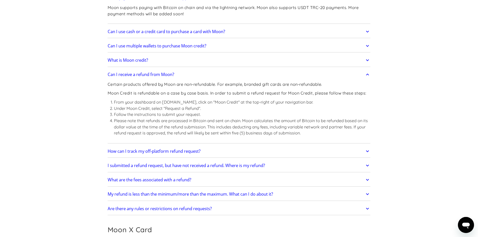
scroll to position [351, 0]
click at [200, 150] on h2 "How can I track my off-platform refund request?" at bounding box center [154, 150] width 93 height 5
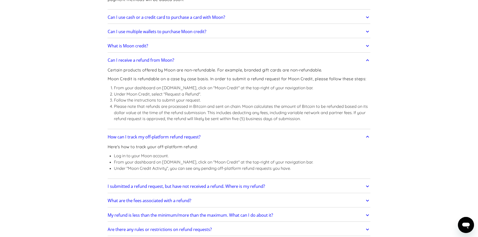
scroll to position [426, 0]
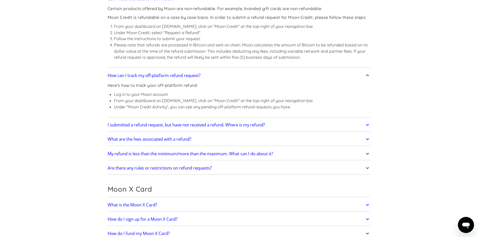
click at [199, 129] on link "I submitted a refund request, but have not received a refund. Where is my refun…" at bounding box center [239, 125] width 263 height 11
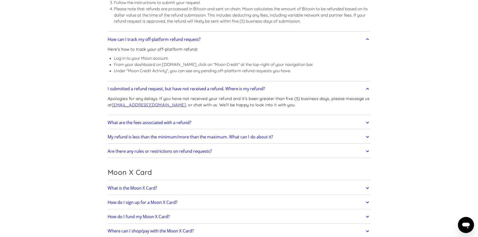
scroll to position [476, 0]
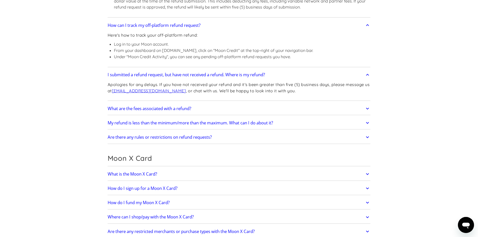
click at [194, 114] on link "What are the fees associated with a refund?" at bounding box center [239, 108] width 263 height 11
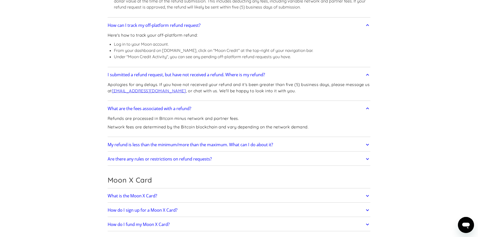
click at [195, 144] on h2 "My refund is less than the minimum/more than the maximum. What can I do about i…" at bounding box center [190, 144] width 165 height 5
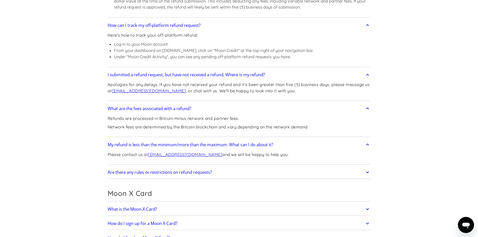
click at [189, 170] on h2 "Are there any rules or restrictions on refund requests?" at bounding box center [160, 172] width 104 height 5
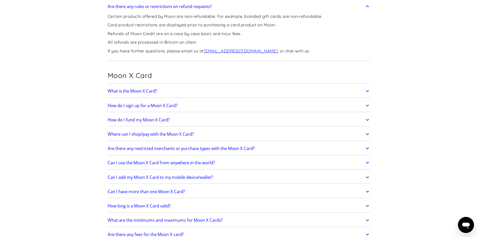
scroll to position [652, 0]
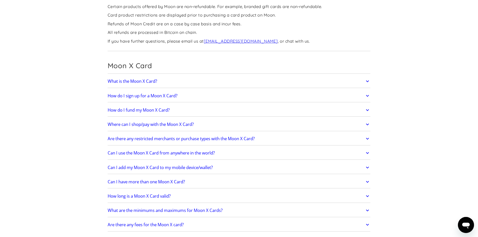
click at [179, 138] on h2 "Are there any restricted merchants or purchase types with the Moon X Card?" at bounding box center [181, 138] width 147 height 5
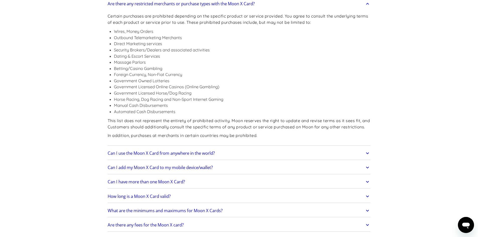
scroll to position [802, 0]
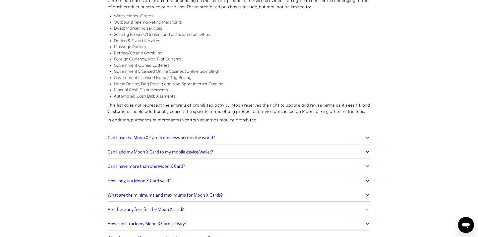
click at [175, 133] on link "Can I use the Moon X Card from anywhere in the world?" at bounding box center [239, 137] width 263 height 11
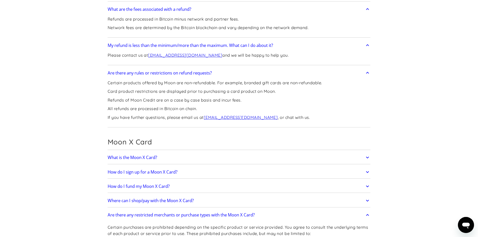
scroll to position [0, 0]
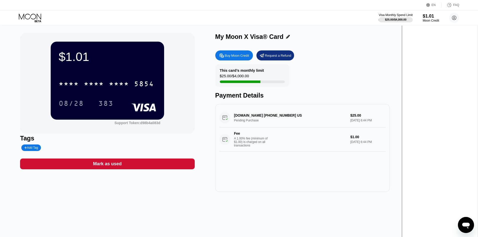
click at [317, 117] on div "[DOMAIN_NAME] [PHONE_NUMBER] US Pending Purchase $25.00 [DATE] 6:44 PM Fee A 1.…" at bounding box center [302, 129] width 166 height 43
click at [281, 117] on div "MANYCHAT.COM +18886034787 US Pending Purchase $25.00 Sep 19, 2025 6:44 PM Fee A…" at bounding box center [302, 129] width 166 height 43
click at [288, 117] on div "[DOMAIN_NAME] [PHONE_NUMBER] US Pending Purchase $25.00 [DATE] 6:44 PM Fee A 1.…" at bounding box center [302, 129] width 166 height 43
click at [401, 215] on div "$1.01 * * * * * * * * * * * * 5854 08/28 383 Support Token: d98b4a083d Tags Add…" at bounding box center [200, 152] width 401 height 252
click at [313, 118] on div "[DOMAIN_NAME] [PHONE_NUMBER] US Pending Purchase $25.00 [DATE] 6:44 PM Fee A 1.…" at bounding box center [302, 129] width 166 height 43
